Goal: Task Accomplishment & Management: Manage account settings

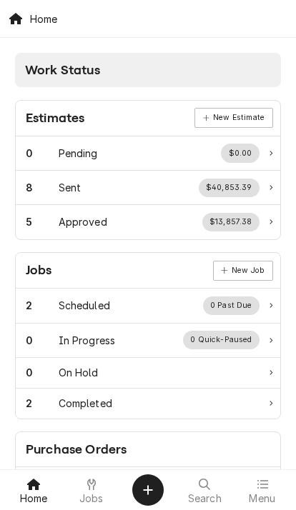
click at [268, 497] on span "Menu" at bounding box center [262, 498] width 26 height 11
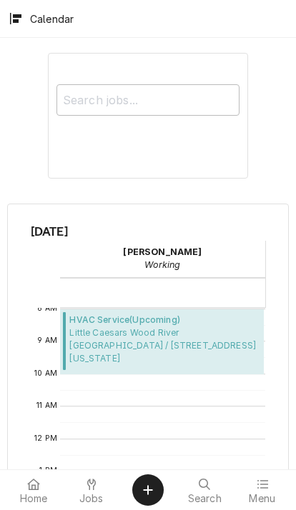
scroll to position [453, 0]
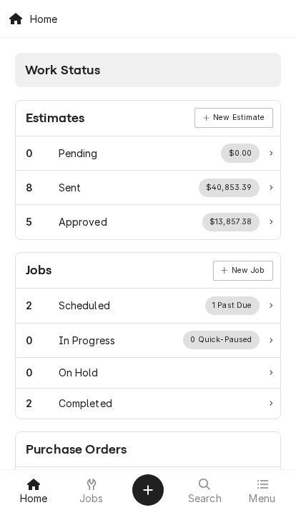
click at [268, 488] on div at bounding box center [262, 484] width 17 height 17
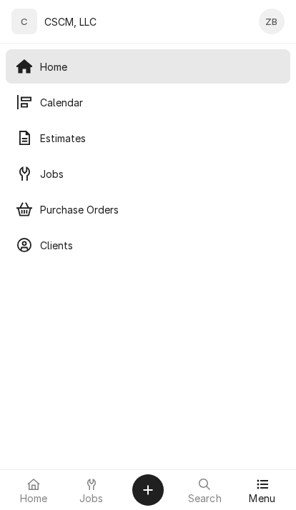
click at [60, 105] on span "Calendar" at bounding box center [160, 102] width 240 height 15
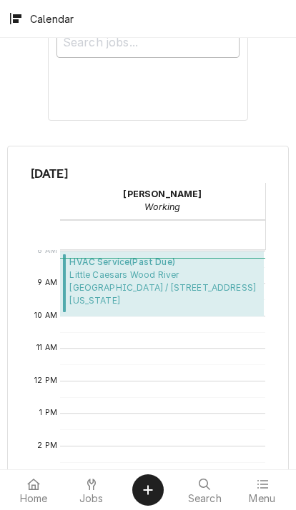
scroll to position [408, 0]
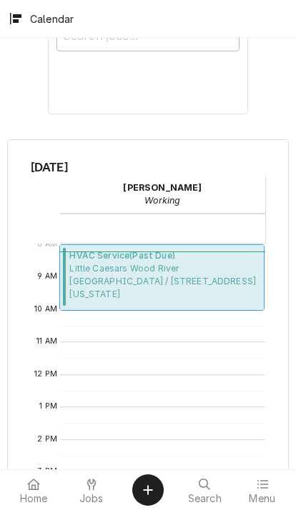
click at [94, 275] on span "[GEOGRAPHIC_DATA] [GEOGRAPHIC_DATA] / [STREET_ADDRESS][US_STATE]" at bounding box center [164, 281] width 190 height 39
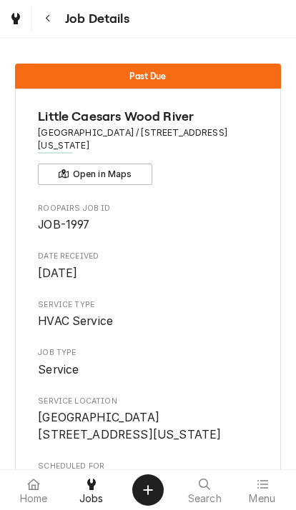
scroll to position [1, 0]
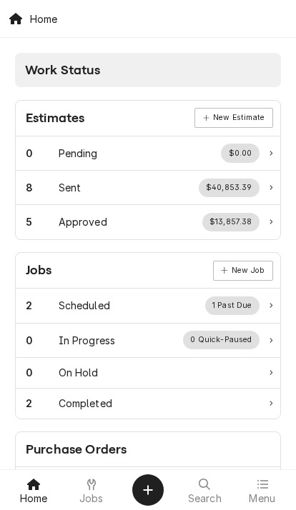
click at [267, 507] on link "Menu" at bounding box center [262, 490] width 56 height 34
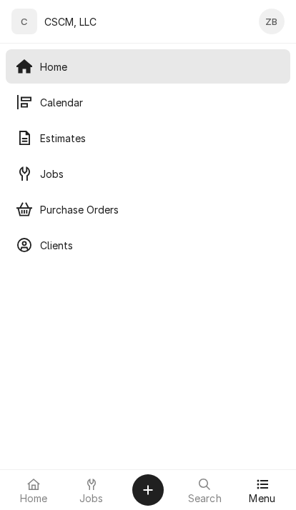
click at [42, 106] on span "Calendar" at bounding box center [160, 102] width 240 height 15
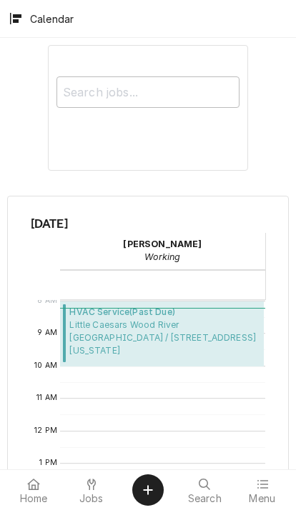
scroll to position [410, 0]
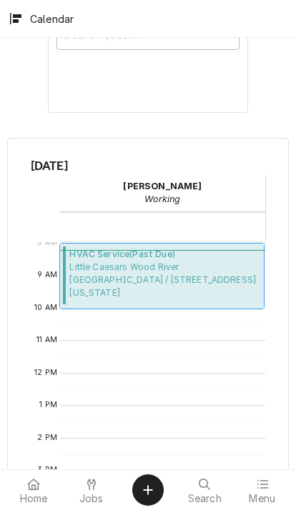
click at [219, 291] on span "Little Caesars Wood River Little Caesars Wood River / 305 East Edwardsville Rd,…" at bounding box center [164, 280] width 190 height 39
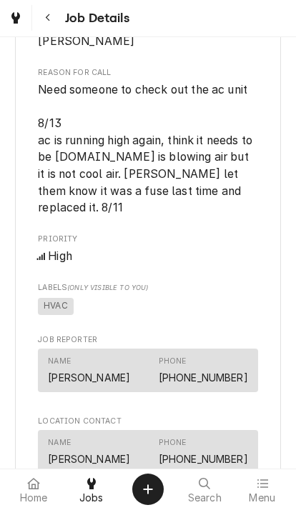
scroll to position [1019, 0]
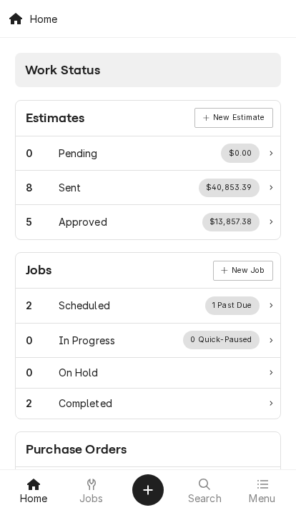
click at [259, 487] on icon at bounding box center [262, 484] width 11 height 11
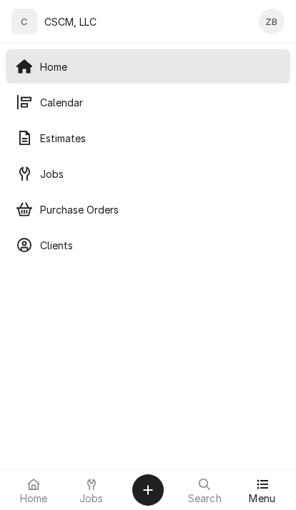
click at [89, 174] on span "Jobs" at bounding box center [160, 174] width 240 height 15
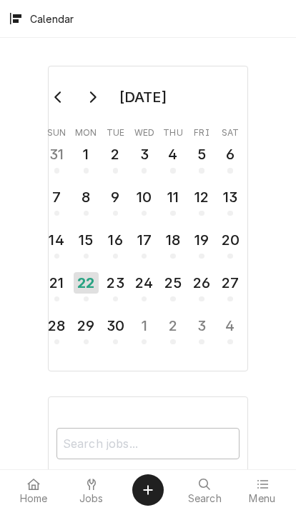
scroll to position [260, 0]
click at [76, 282] on div "22" at bounding box center [86, 282] width 25 height 21
